Goal: Task Accomplishment & Management: Use online tool/utility

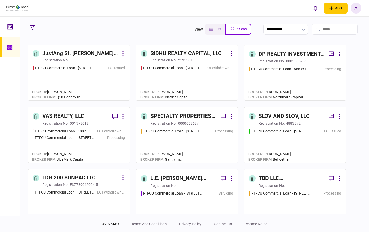
click at [4, 101] on div at bounding box center [10, 116] width 20 height 199
click at [325, 31] on input "search" at bounding box center [335, 29] width 46 height 11
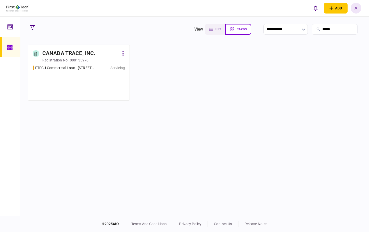
type input "******"
click at [74, 57] on section at bounding box center [195, 130] width 334 height 170
click at [74, 60] on div "000135970" at bounding box center [79, 60] width 19 height 5
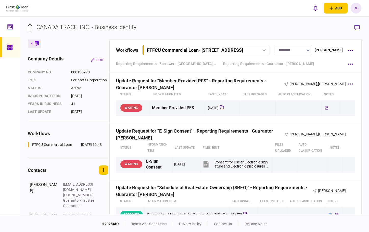
scroll to position [740, 0]
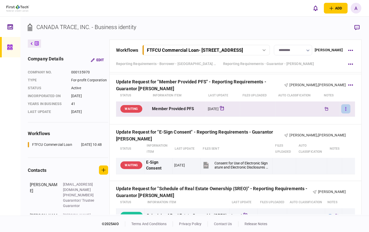
click at [346, 111] on icon "button" at bounding box center [346, 109] width 1 height 4
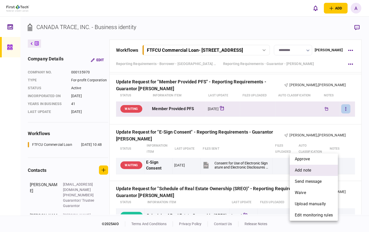
click at [303, 169] on span "add note" at bounding box center [303, 170] width 16 height 6
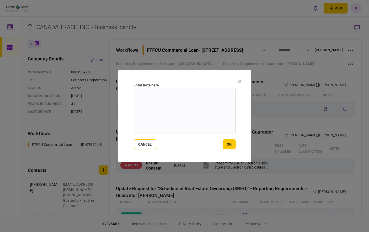
click at [189, 109] on textarea at bounding box center [185, 111] width 102 height 46
drag, startPoint x: 222, startPoint y: 94, endPoint x: 126, endPoint y: 95, distance: 96.2
click at [126, 95] on section "**********" at bounding box center [184, 116] width 133 height 92
type textarea "**********"
click at [230, 143] on button "ok" at bounding box center [229, 144] width 13 height 10
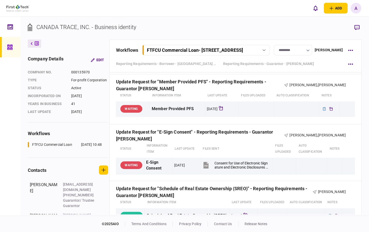
click at [348, 61] on icon "button" at bounding box center [348, 58] width 1 height 5
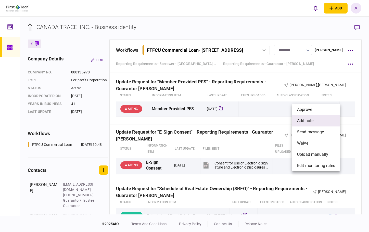
click at [313, 119] on span "add note" at bounding box center [305, 121] width 16 height 6
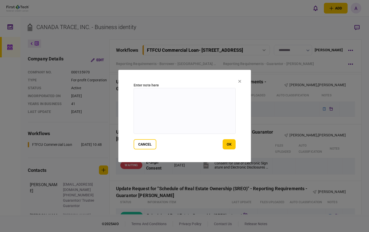
click at [185, 108] on textarea at bounding box center [185, 111] width 102 height 46
paste textarea "**********"
type textarea "**********"
click at [229, 144] on button "ok" at bounding box center [229, 144] width 13 height 10
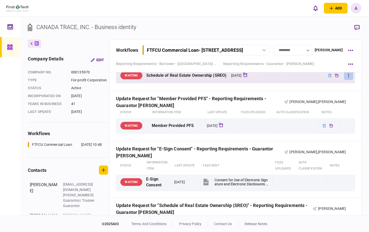
scroll to position [715, 0]
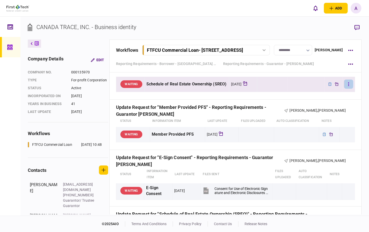
click at [347, 89] on button "button" at bounding box center [348, 84] width 9 height 9
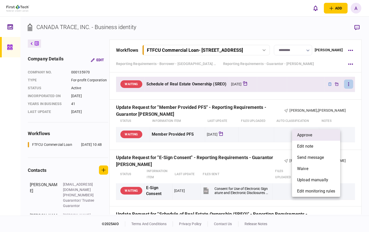
click at [310, 133] on span "approve" at bounding box center [304, 135] width 15 height 6
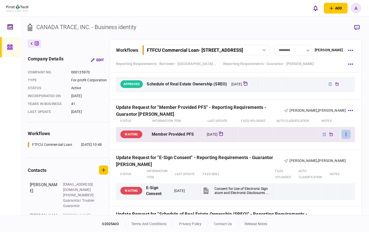
click at [342, 139] on button "button" at bounding box center [346, 134] width 9 height 9
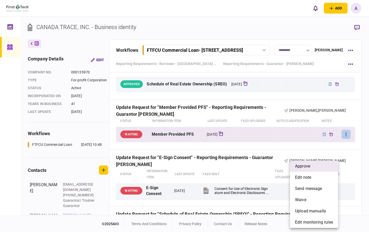
click at [305, 166] on span "approve" at bounding box center [302, 166] width 15 height 6
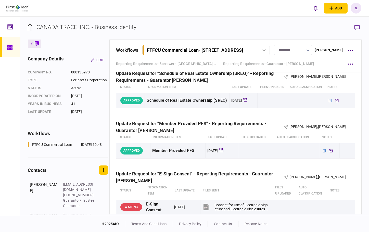
scroll to position [689, 0]
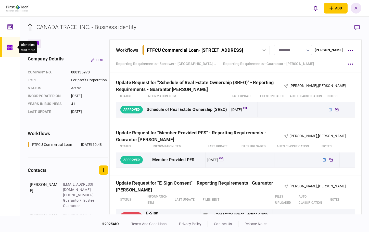
click at [8, 43] on div at bounding box center [11, 47] width 8 height 20
